Goal: Register for event/course

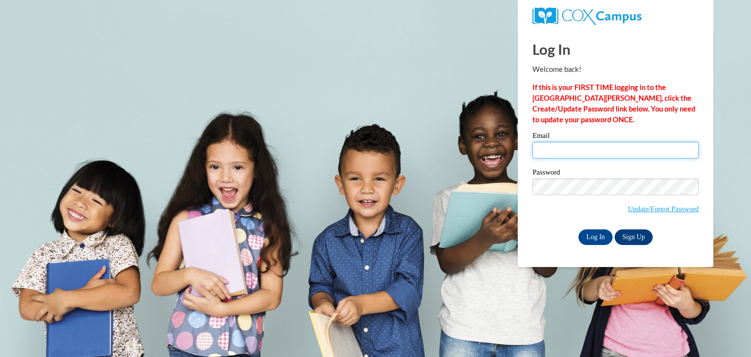
click at [566, 153] on input "Email" at bounding box center [615, 150] width 166 height 17
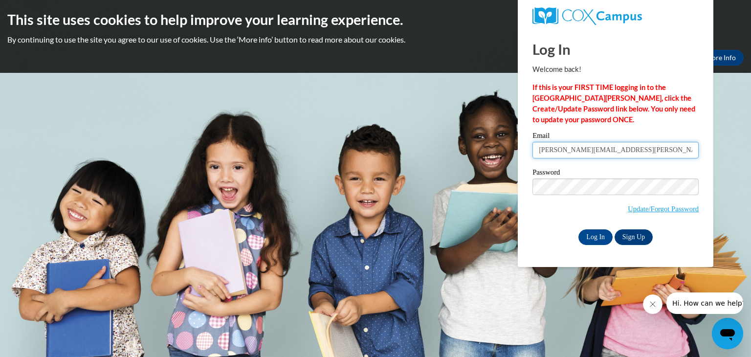
type input "[PERSON_NAME][EMAIL_ADDRESS][PERSON_NAME][DOMAIN_NAME]"
click at [588, 231] on input "Log In" at bounding box center [595, 237] width 34 height 16
click at [601, 242] on input "Log In" at bounding box center [595, 237] width 34 height 16
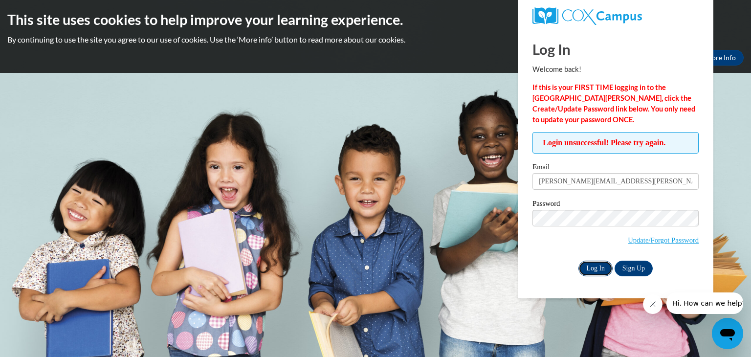
click at [591, 273] on input "Log In" at bounding box center [595, 269] width 34 height 16
click at [668, 236] on link "Update/Forgot Password" at bounding box center [663, 240] width 71 height 8
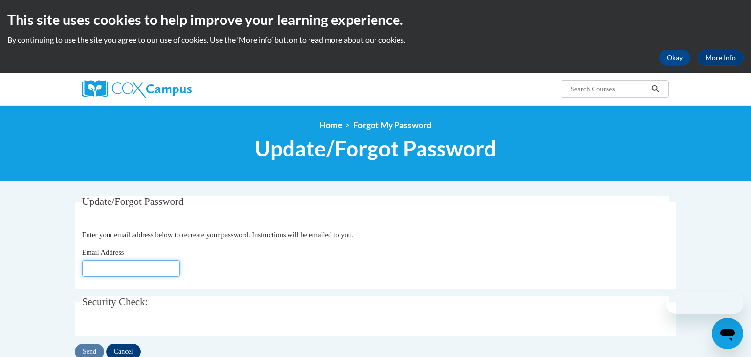
click at [107, 272] on input "Email Address" at bounding box center [131, 268] width 98 height 17
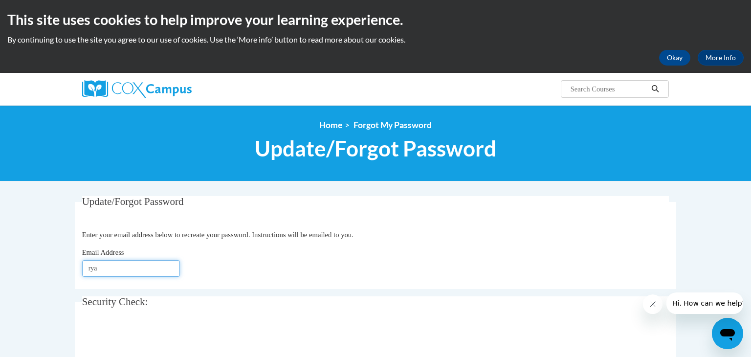
type input "ryan"
type input "Ryan.rodriguez@wrps.net"
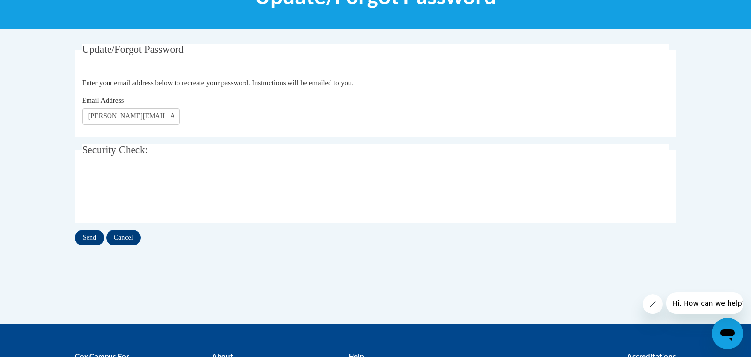
scroll to position [163, 0]
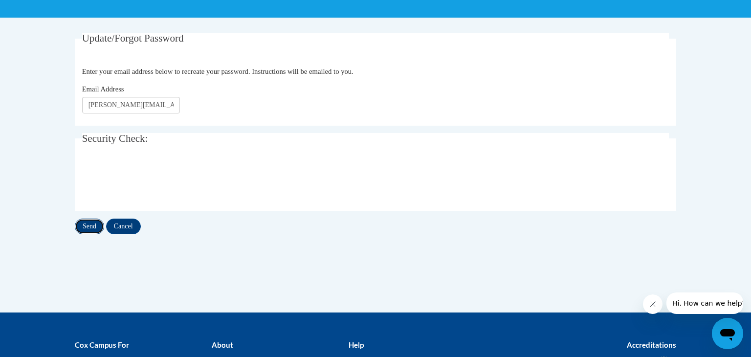
click at [80, 226] on input "Send" at bounding box center [89, 226] width 29 height 16
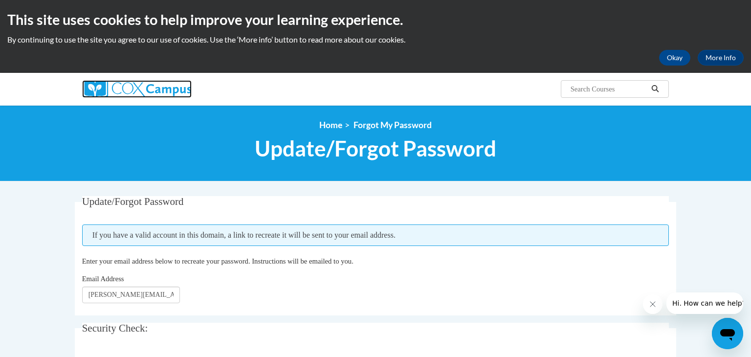
click at [142, 87] on img at bounding box center [136, 89] width 109 height 18
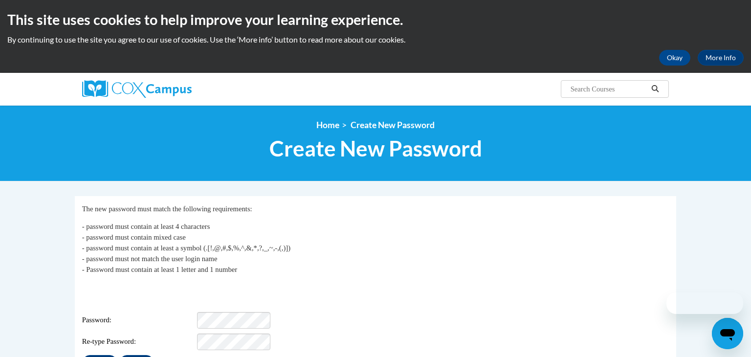
click at [224, 295] on div "Login: ryan.rodriguez@wrps.net Password: Re-type Password:" at bounding box center [375, 316] width 587 height 68
click at [217, 316] on div "Login: ryan.rodriguez@wrps.net Password: Re-type Password:" at bounding box center [375, 316] width 587 height 68
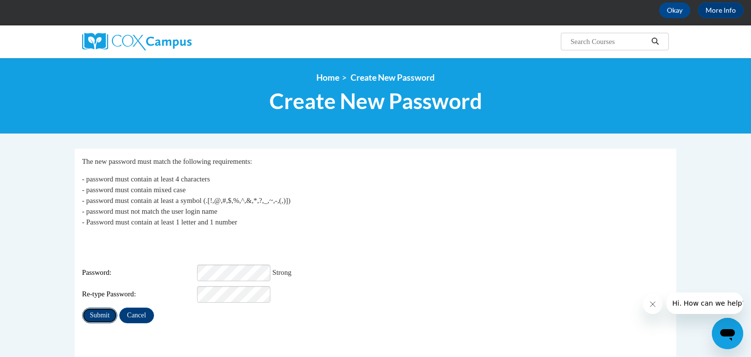
click at [91, 307] on input "Submit" at bounding box center [99, 315] width 35 height 16
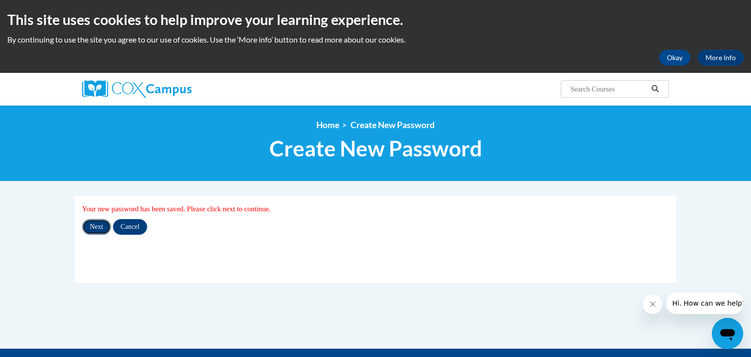
click at [103, 233] on input "Next" at bounding box center [96, 227] width 29 height 16
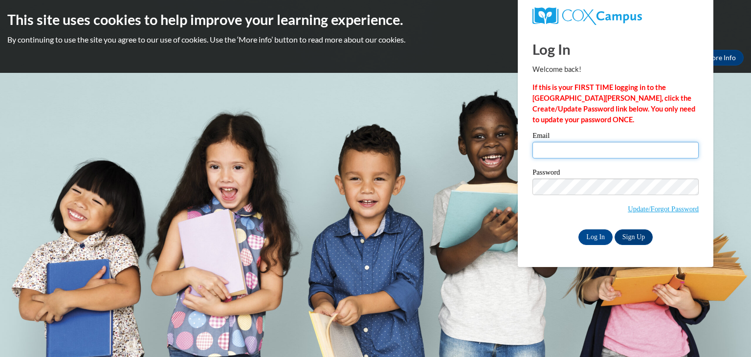
click at [611, 147] on input "Email" at bounding box center [615, 150] width 166 height 17
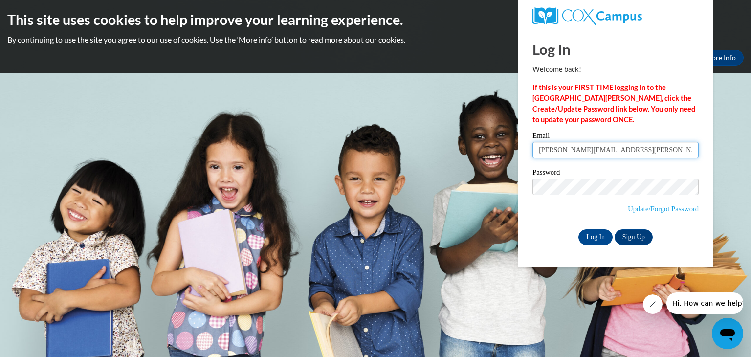
type input "ryan.rodriguez@wrps.net"
click at [597, 233] on input "Log In" at bounding box center [595, 237] width 34 height 16
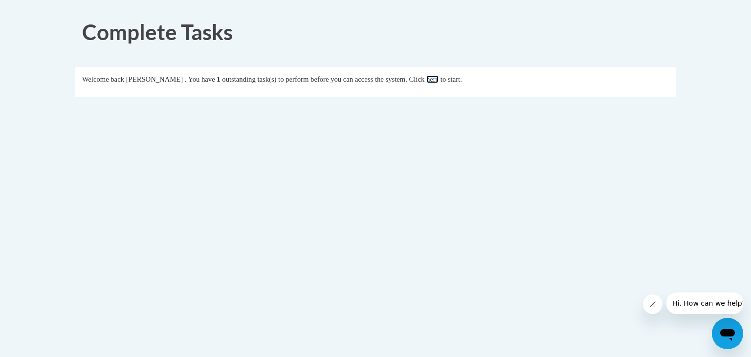
click at [438, 81] on link "here" at bounding box center [432, 79] width 12 height 8
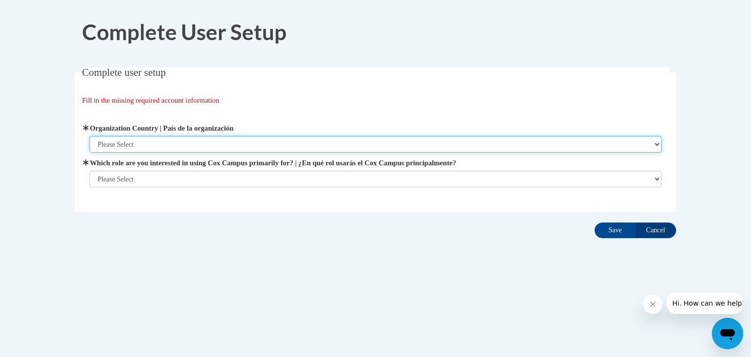
click at [133, 147] on select "Please Select United States | Estados Unidos Outside of the United States | Fue…" at bounding box center [375, 144] width 572 height 17
select select "ad49bcad-a171-4b2e-b99c-48b446064914"
click at [89, 136] on select "Please Select United States | Estados Unidos Outside of the United States | Fue…" at bounding box center [375, 144] width 572 height 17
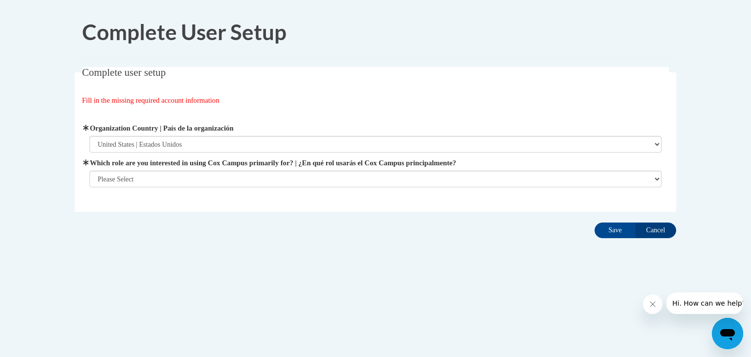
click at [131, 170] on span "Which role are you interested in using Cox Campus primarily for? | ¿En qué rol …" at bounding box center [375, 172] width 572 height 30
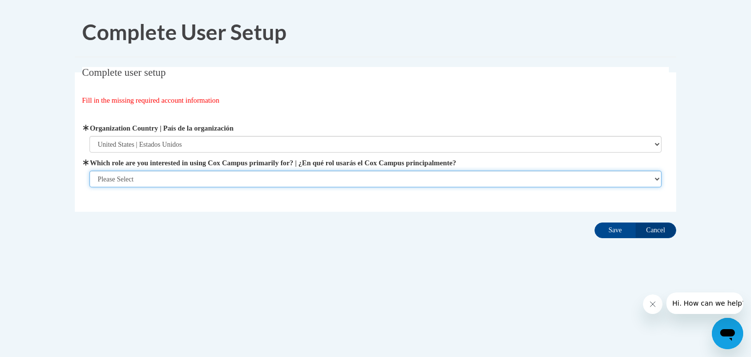
click at [131, 177] on select "Please Select College/University | Colegio/Universidad Community/Nonprofit Part…" at bounding box center [375, 179] width 572 height 17
select select "fbf2d438-af2f-41f8-98f1-81c410e29de3"
click at [89, 187] on select "Please Select College/University | Colegio/Universidad Community/Nonprofit Part…" at bounding box center [375, 179] width 572 height 17
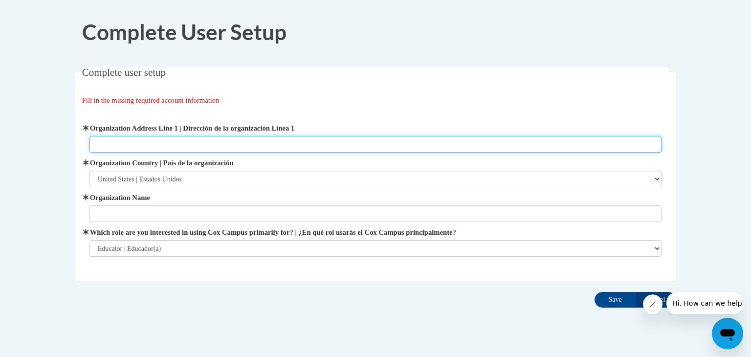
click at [143, 146] on input "Organization Address Line 1 | Dirección de la organización Línea 1" at bounding box center [375, 144] width 572 height 17
type input "611 2 Mile Ave. Wisconsin Rapids, WI 54494"
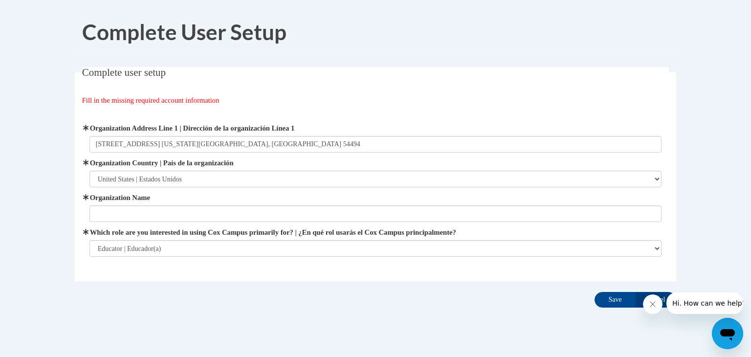
click at [98, 224] on div "Organization Address Line 1 | Dirección de la organización Línea 1 611 2 Mile A…" at bounding box center [375, 190] width 572 height 134
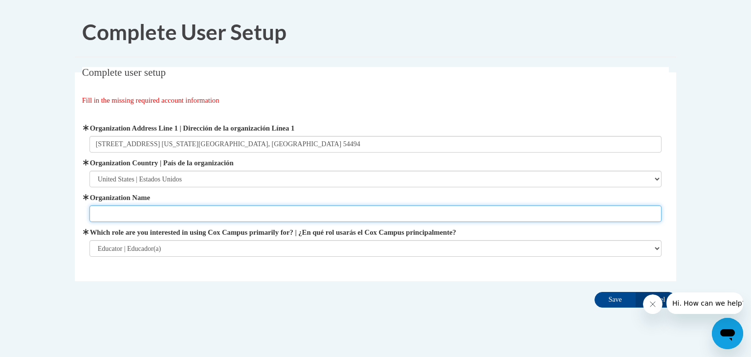
click at [102, 217] on input "Organization Name" at bounding box center [375, 213] width 572 height 17
type input "Woodside Elementary"
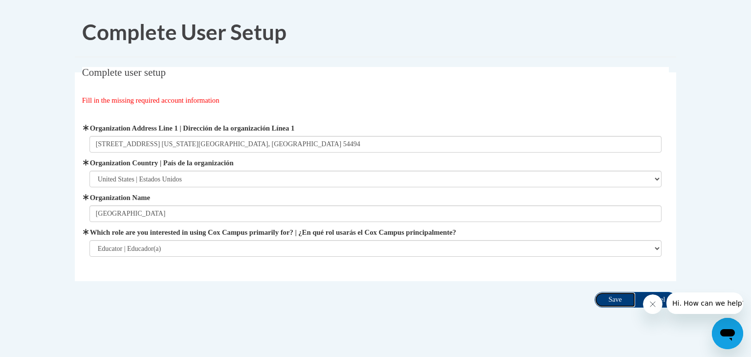
click at [611, 304] on input "Save" at bounding box center [614, 300] width 41 height 16
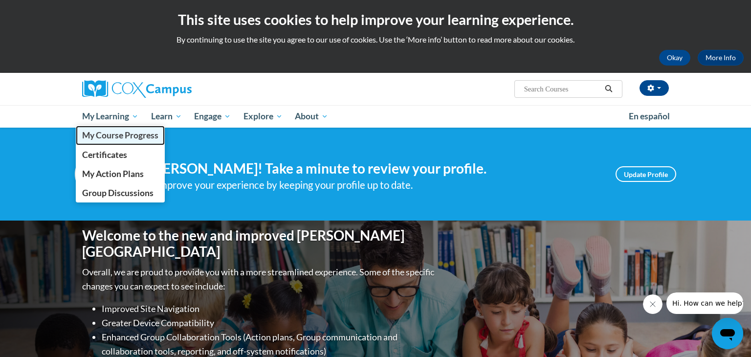
click at [122, 130] on span "My Course Progress" at bounding box center [120, 135] width 76 height 10
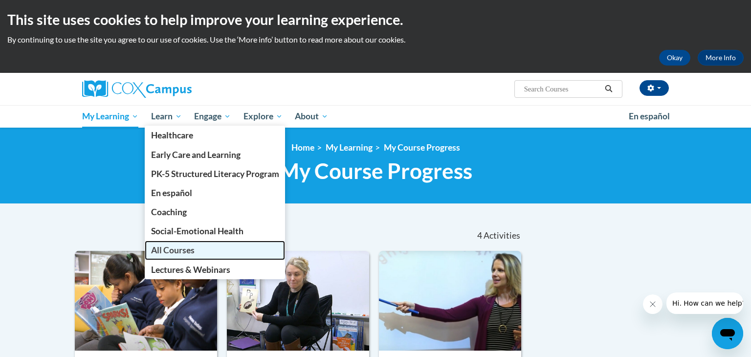
click at [183, 253] on span "All Courses" at bounding box center [173, 250] width 44 height 10
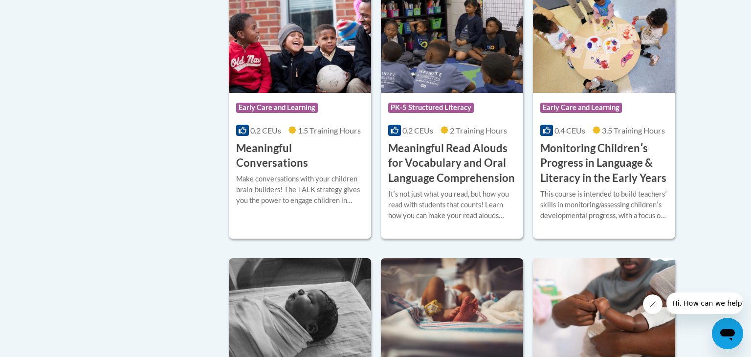
scroll to position [1555, 0]
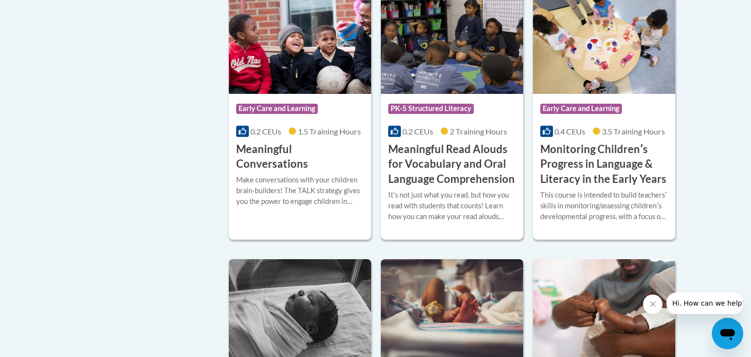
click at [435, 183] on h3 "Meaningful Read Alouds for Vocabulary and Oral Language Comprehension" at bounding box center [452, 164] width 128 height 45
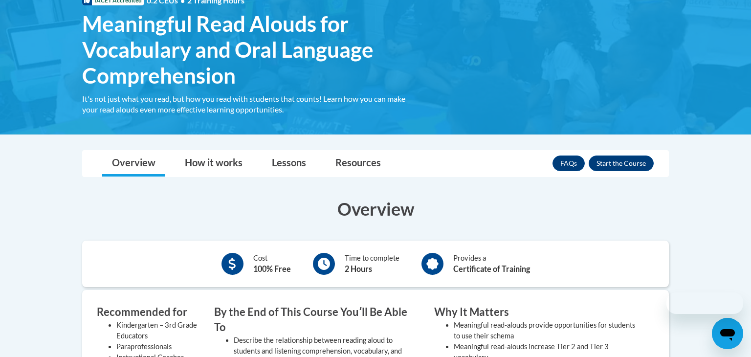
scroll to position [167, 0]
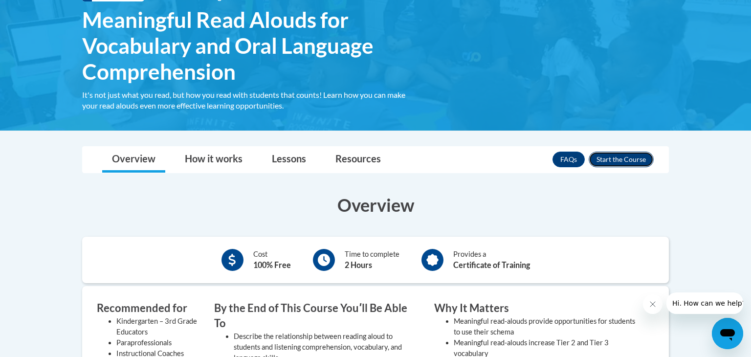
click at [616, 156] on button "Enroll" at bounding box center [621, 160] width 65 height 16
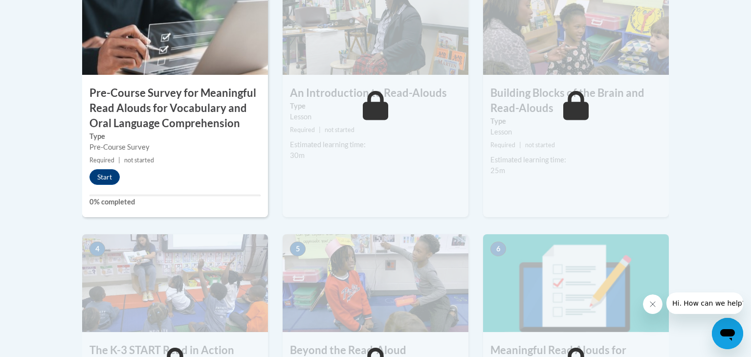
scroll to position [374, 0]
click at [102, 174] on button "Start" at bounding box center [104, 177] width 30 height 16
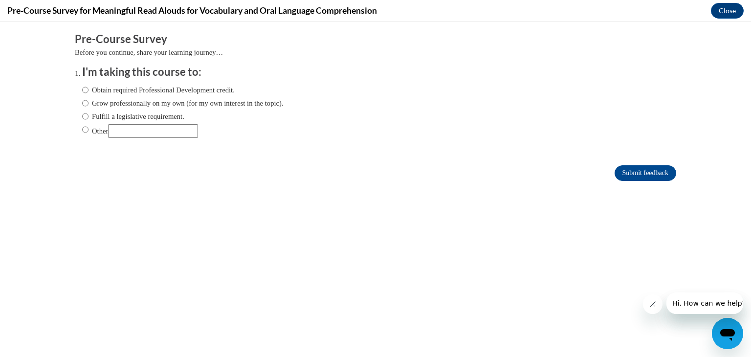
scroll to position [0, 0]
click at [87, 90] on input "Obtain required Professional Development credit." at bounding box center [85, 90] width 6 height 11
radio input "true"
click at [634, 178] on input "Submit feedback" at bounding box center [645, 173] width 62 height 16
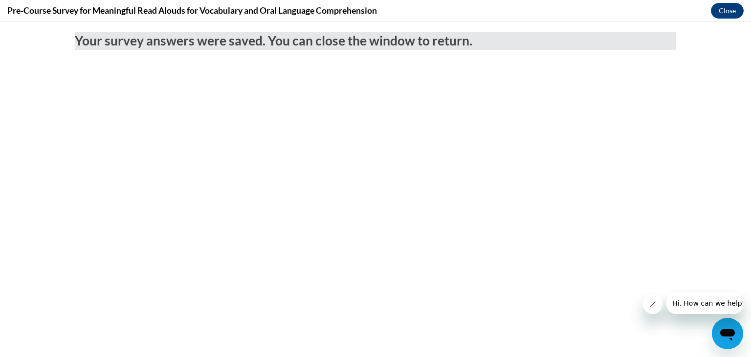
click at [649, 311] on button "Close message from company" at bounding box center [653, 304] width 20 height 20
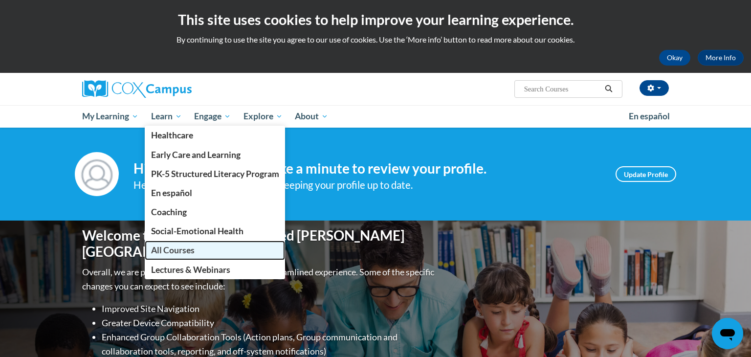
click at [188, 252] on span "All Courses" at bounding box center [173, 250] width 44 height 10
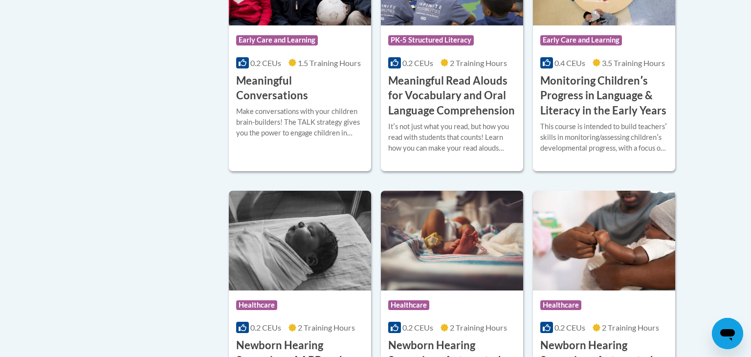
scroll to position [1645, 0]
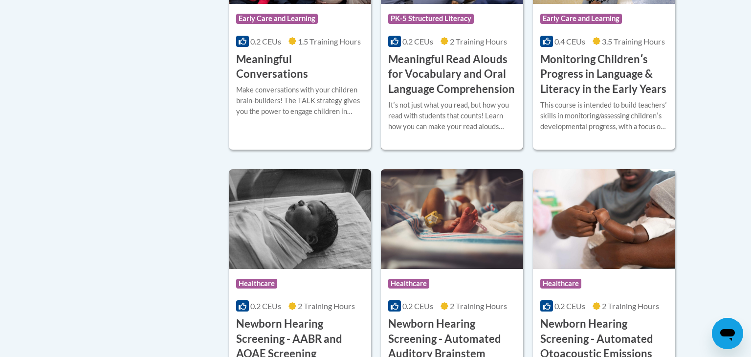
click at [446, 95] on h3 "Meaningful Read Alouds for Vocabulary and Oral Language Comprehension" at bounding box center [452, 74] width 128 height 45
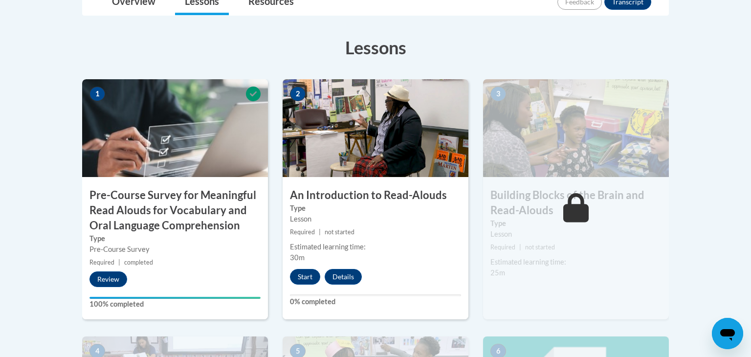
scroll to position [266, 0]
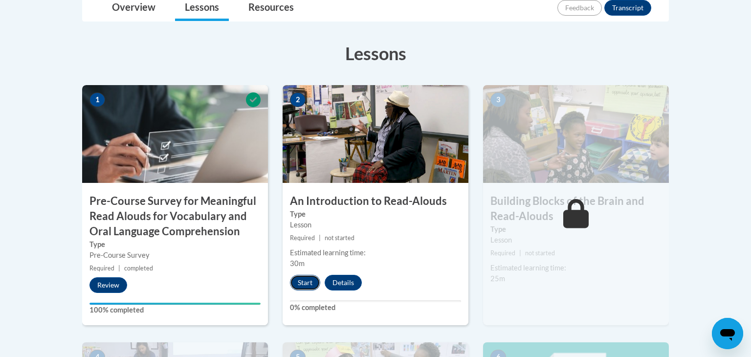
click at [313, 282] on button "Start" at bounding box center [305, 283] width 30 height 16
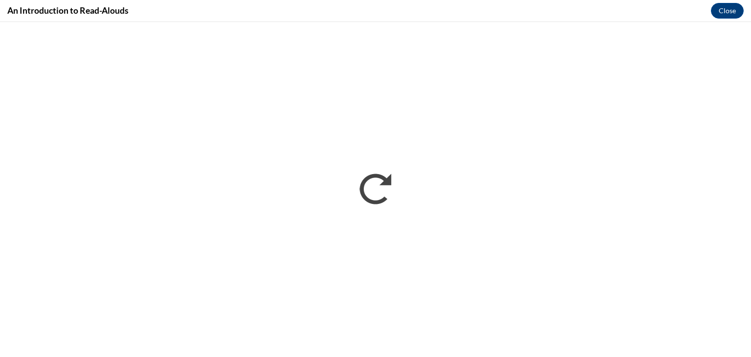
scroll to position [0, 0]
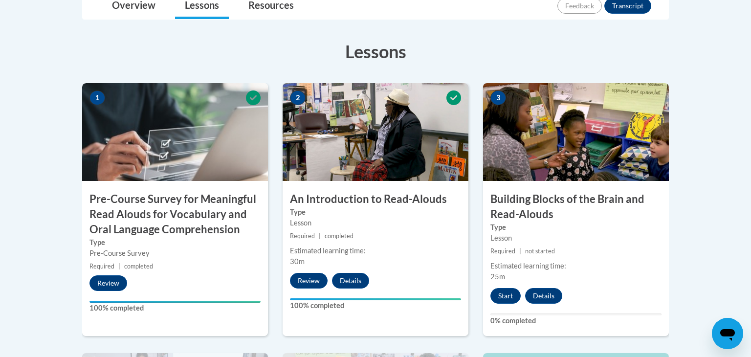
scroll to position [267, 0]
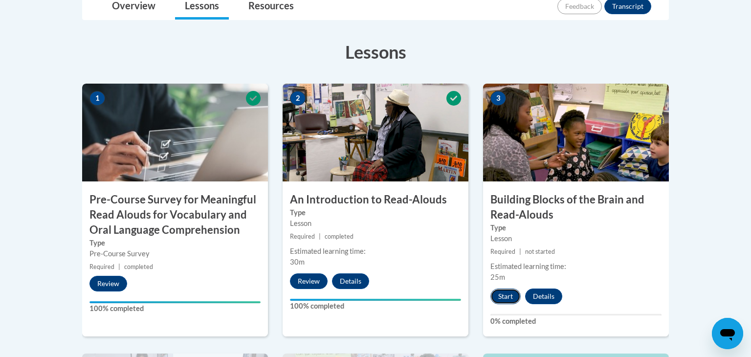
click at [505, 299] on button "Start" at bounding box center [505, 296] width 30 height 16
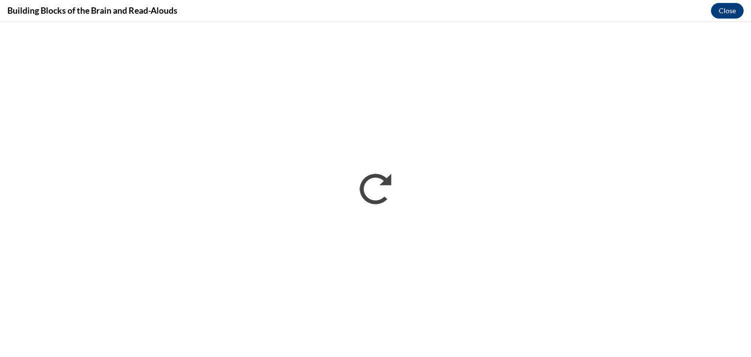
scroll to position [0, 0]
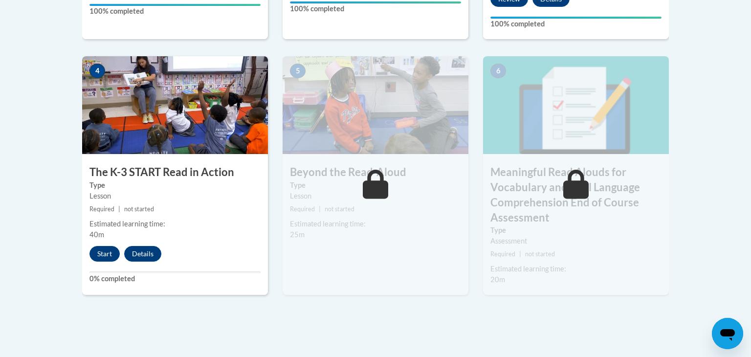
scroll to position [564, 0]
